Goal: Complete application form

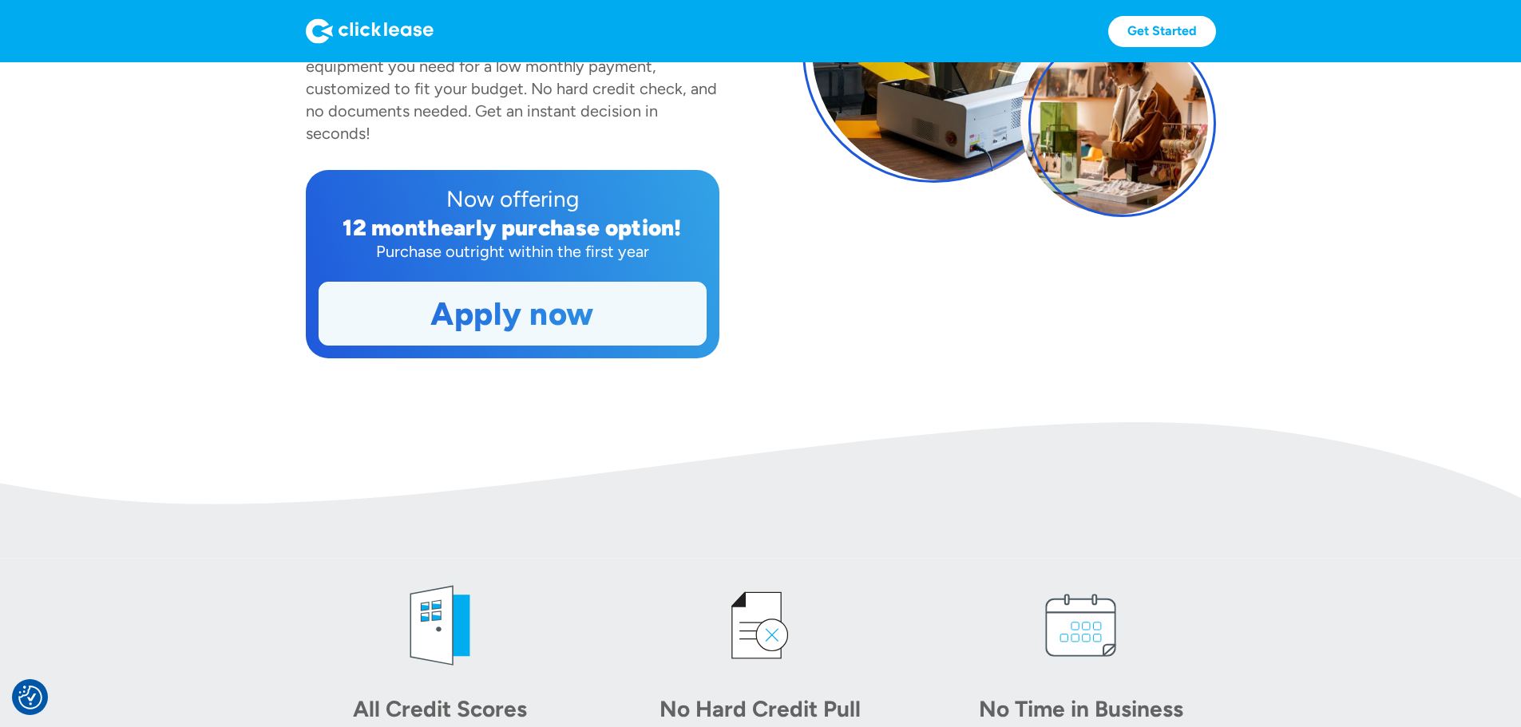
scroll to position [319, 0]
click at [475, 344] on link "Apply now" at bounding box center [512, 313] width 386 height 62
